Goal: Task Accomplishment & Management: Use online tool/utility

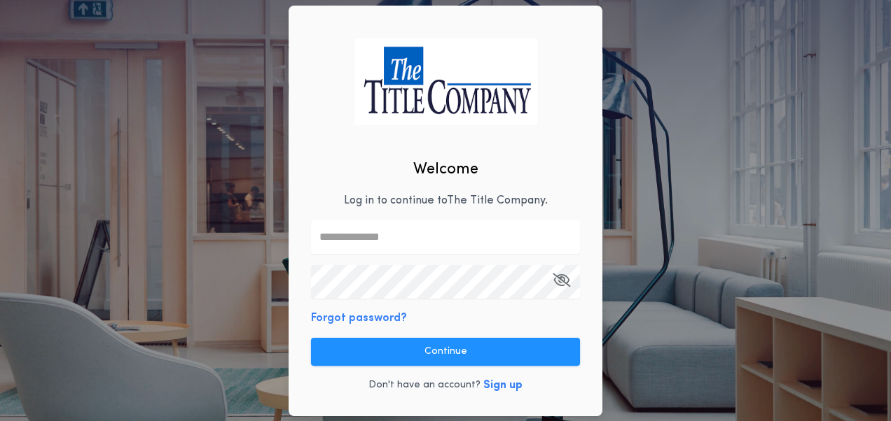
click at [382, 225] on input "text" at bounding box center [445, 238] width 269 height 34
type input "**********"
click at [565, 280] on icon "button" at bounding box center [561, 280] width 18 height 1
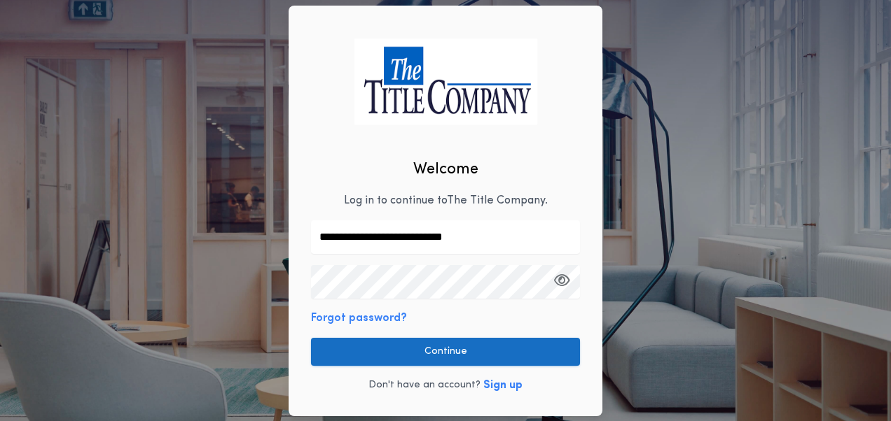
click at [487, 349] on button "Continue" at bounding box center [445, 352] width 269 height 28
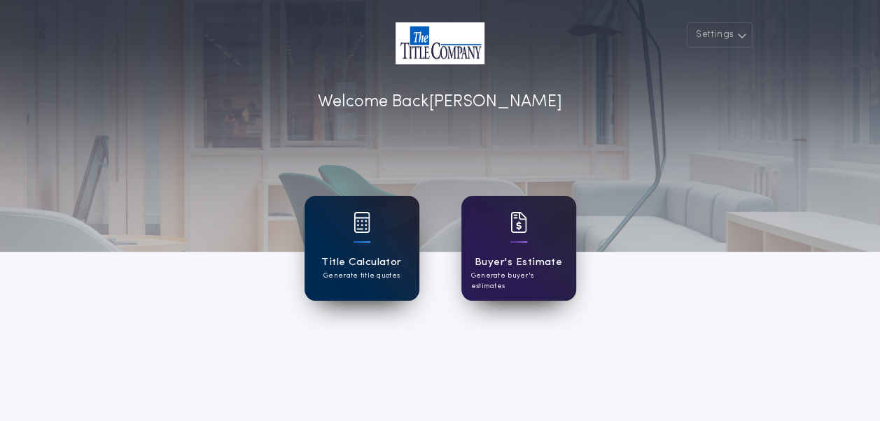
click at [391, 251] on div "Title Calculator Generate title quotes" at bounding box center [362, 248] width 115 height 105
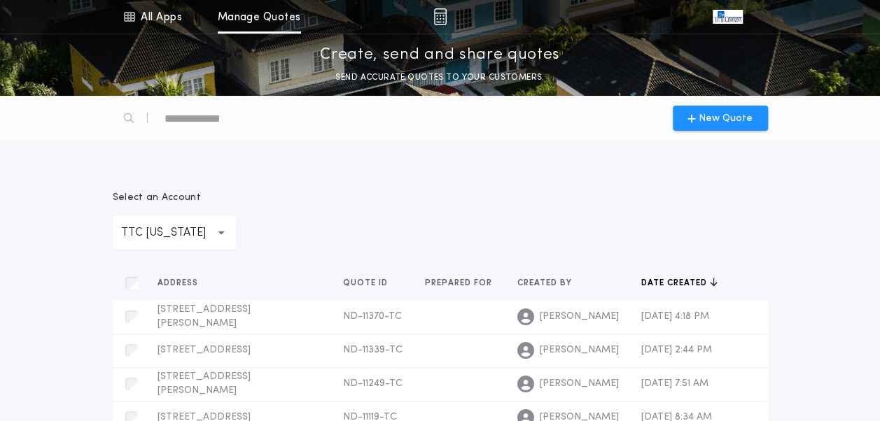
click at [731, 103] on div "New Quote" at bounding box center [440, 118] width 672 height 45
click at [716, 116] on span "New Quote" at bounding box center [726, 118] width 54 height 15
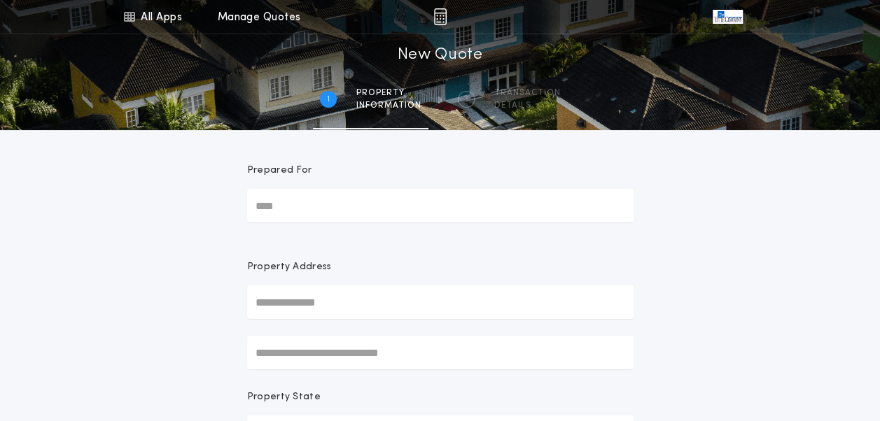
click at [347, 316] on input "text" at bounding box center [440, 303] width 386 height 34
click at [347, 304] on input "text" at bounding box center [440, 303] width 386 height 34
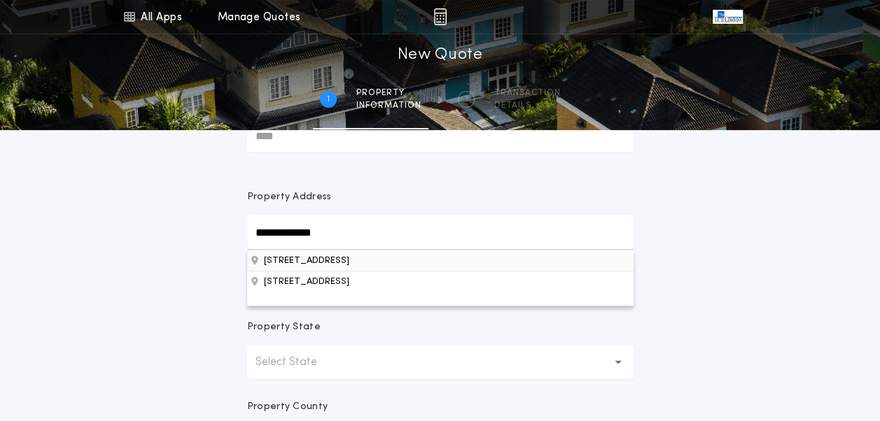
click at [379, 266] on button "[STREET_ADDRESS]" at bounding box center [440, 260] width 386 height 21
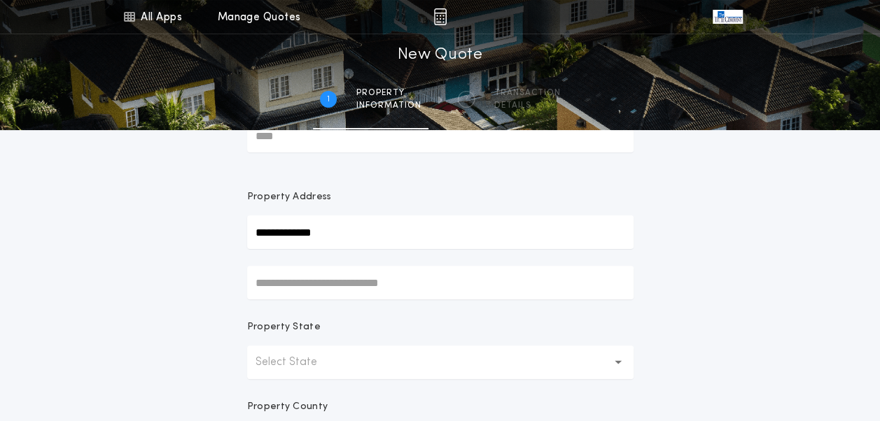
type input "**********"
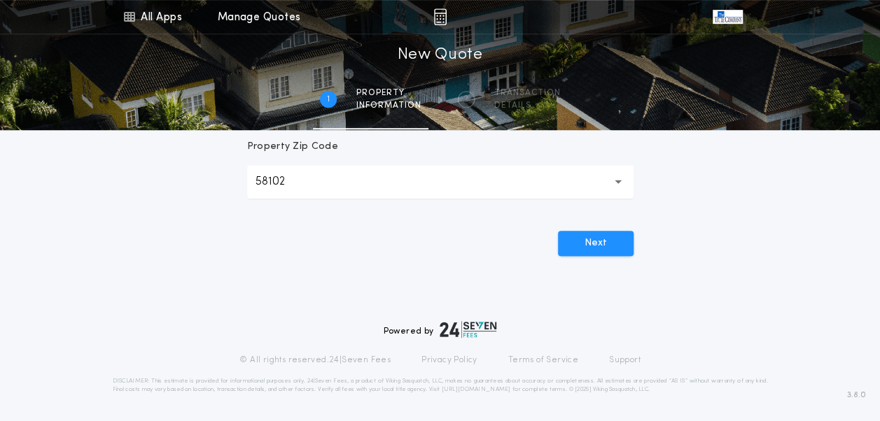
scroll to position [491, 0]
click at [606, 244] on button "Next" at bounding box center [596, 242] width 76 height 25
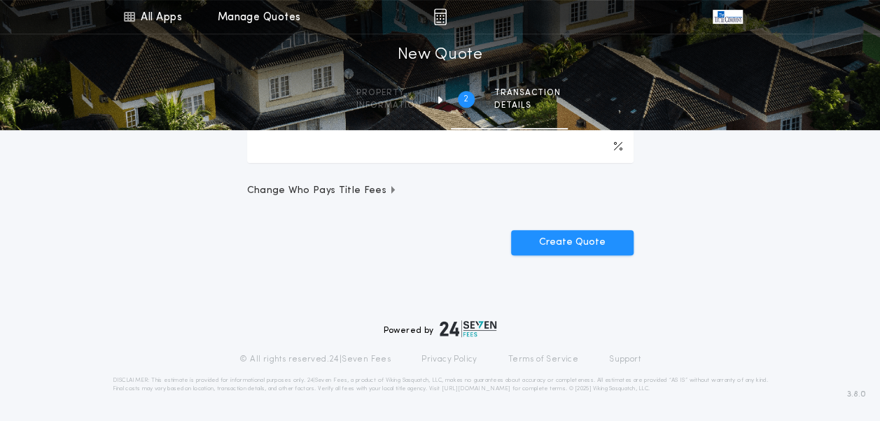
scroll to position [0, 0]
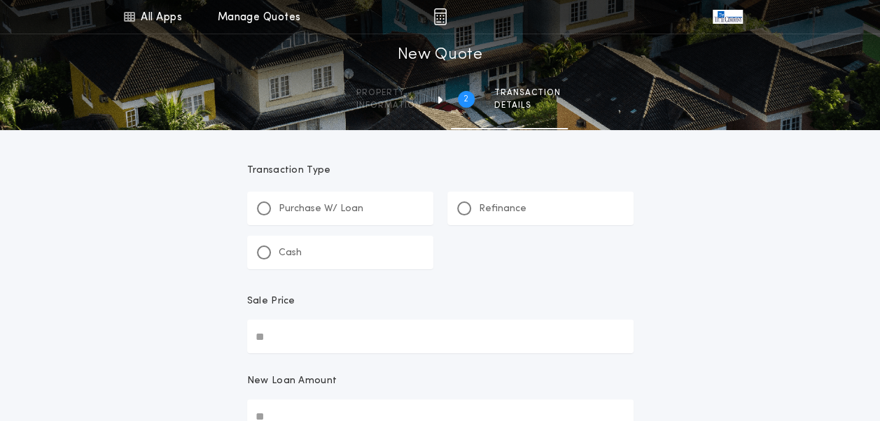
click at [479, 214] on p "Refinance" at bounding box center [503, 209] width 48 height 14
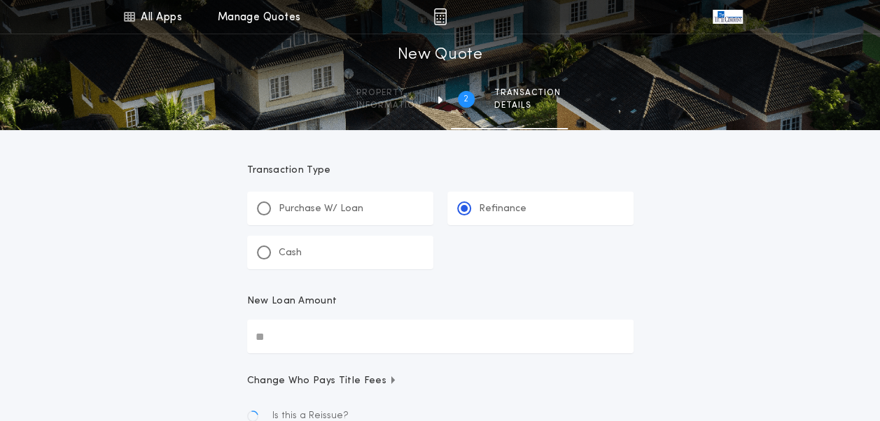
click at [321, 349] on input "New Loan Amount" at bounding box center [440, 337] width 386 height 34
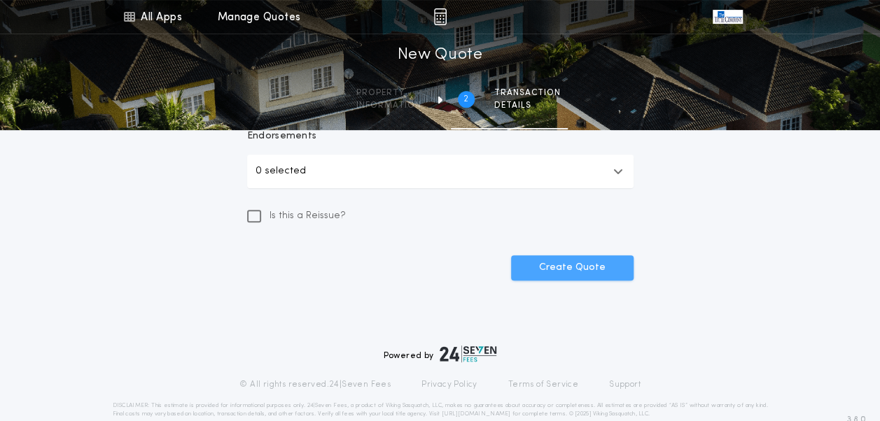
type input "*******"
click at [597, 269] on button "Create Quote" at bounding box center [572, 268] width 123 height 25
